Goal: Information Seeking & Learning: Learn about a topic

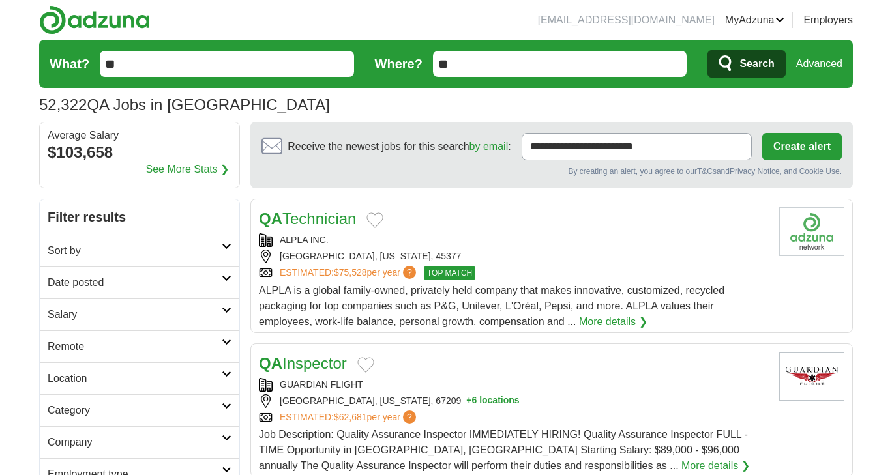
click at [108, 280] on h2 "Date posted" at bounding box center [135, 283] width 174 height 16
click at [93, 316] on link "Last 24 hours" at bounding box center [140, 314] width 184 height 16
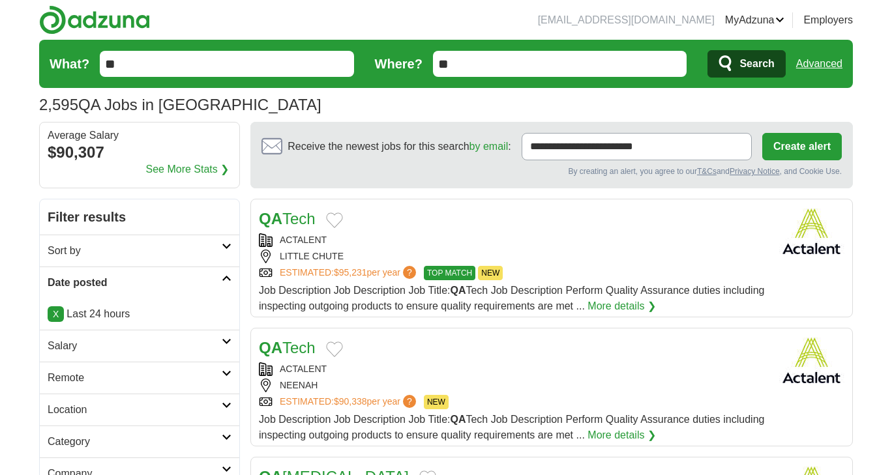
click at [172, 365] on link "Remote" at bounding box center [140, 378] width 200 height 32
click at [81, 408] on link "Remote jobs" at bounding box center [77, 409] width 59 height 11
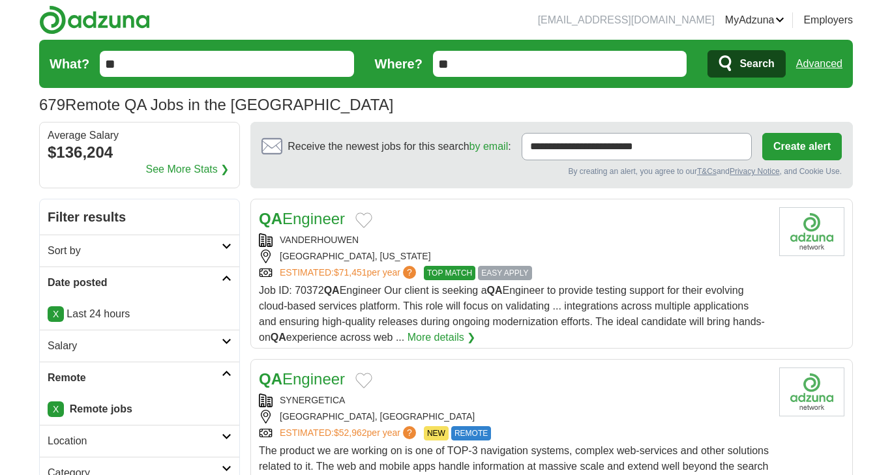
click at [325, 218] on link "QA Engineer" at bounding box center [302, 219] width 86 height 18
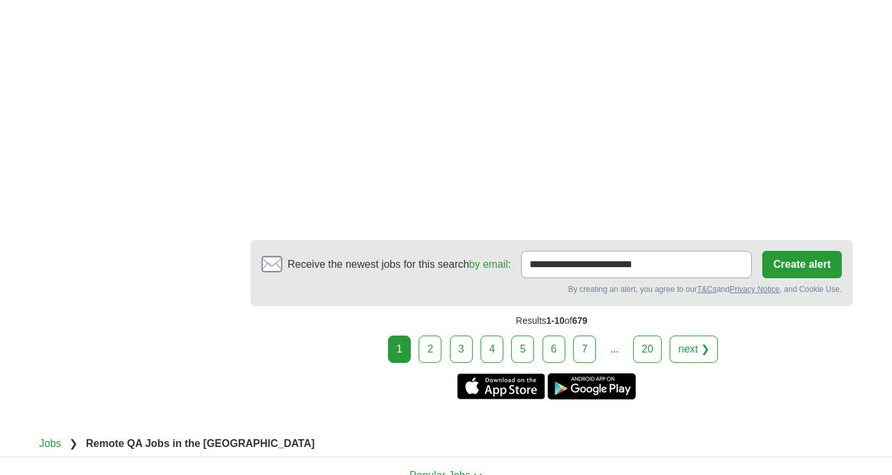
scroll to position [2221, 0]
